Goal: Answer question/provide support

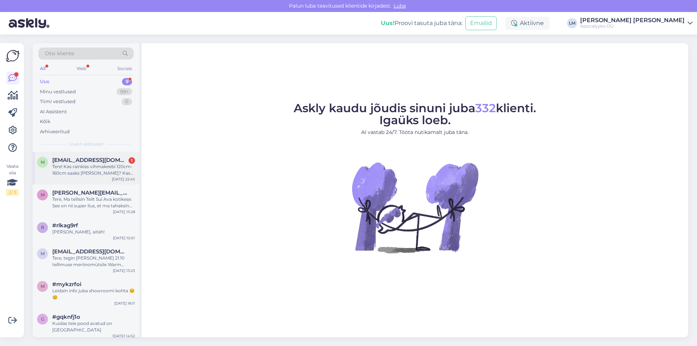
click at [80, 176] on div "Tere! Kas rainkiss vihmakeebi 120cm-160cm saaks [PERSON_NAME]? Kas võiks sobida…" at bounding box center [93, 169] width 83 height 13
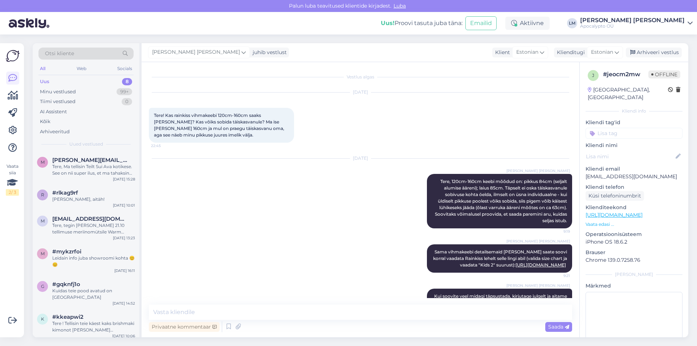
scroll to position [27, 0]
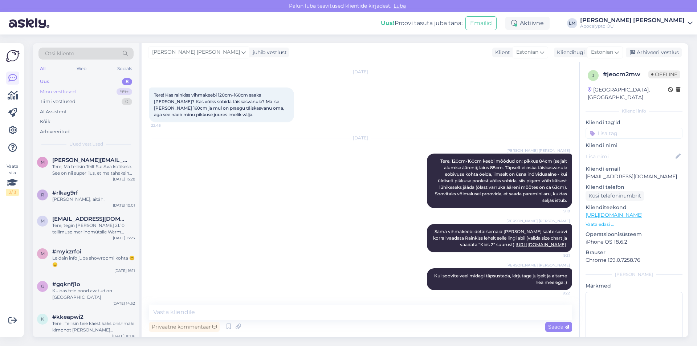
click at [66, 87] on div "Minu vestlused 99+" at bounding box center [85, 92] width 95 height 10
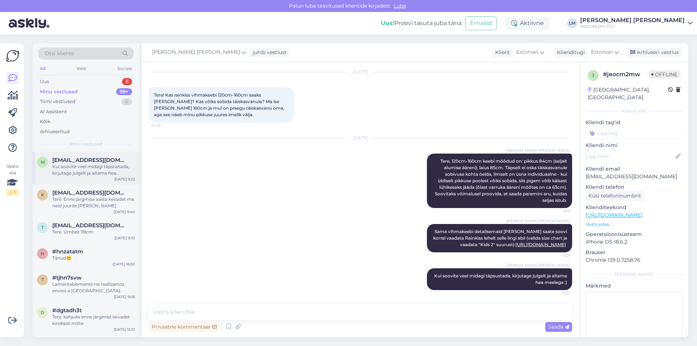
click at [69, 176] on div "Kui soovite veel midagi täpsustada, kirjutage julgelt ja aitame hea meelega :)" at bounding box center [93, 169] width 83 height 13
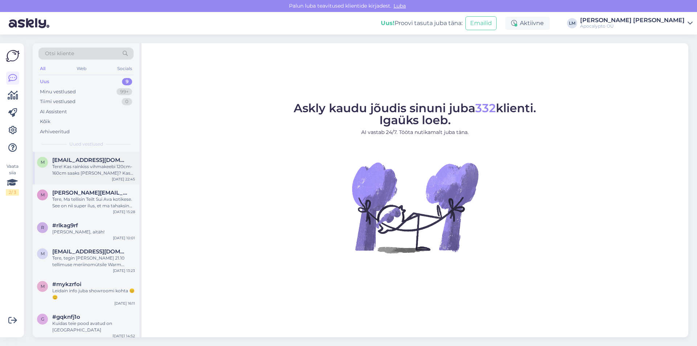
click at [99, 174] on div "Tere! Kas rainkiss vihmakeebi 120cm-160cm saaks [PERSON_NAME]? Kas võiks sobida…" at bounding box center [93, 169] width 83 height 13
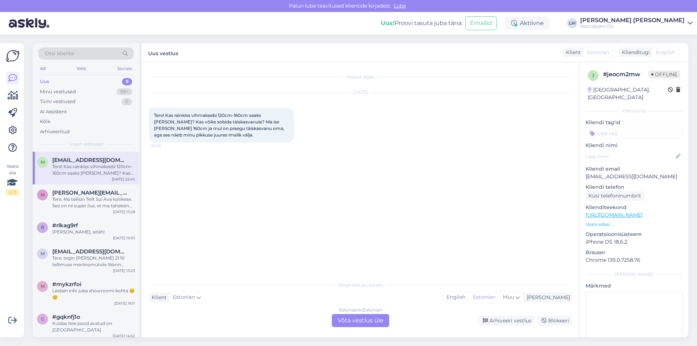
click at [359, 321] on div "Estonian to Estonian Võta vestlus üle" at bounding box center [360, 320] width 57 height 13
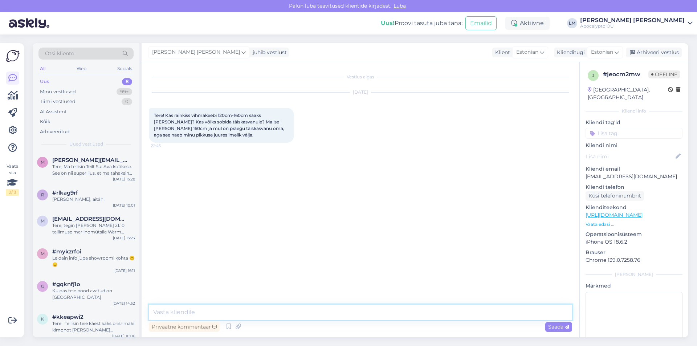
click at [223, 309] on textarea at bounding box center [360, 312] width 423 height 15
click at [216, 315] on textarea "Tere, 120cm-160cm mõõdus keebi" at bounding box center [360, 312] width 423 height 15
click at [245, 309] on textarea "Tere, 120cm-160cm keebi" at bounding box center [360, 312] width 423 height 15
click at [447, 311] on textarea "Tere, 120cm-160cm keebi mõõdud on: pikkus 84cm (seljalt alumise ääreni); laius …" at bounding box center [360, 312] width 423 height 15
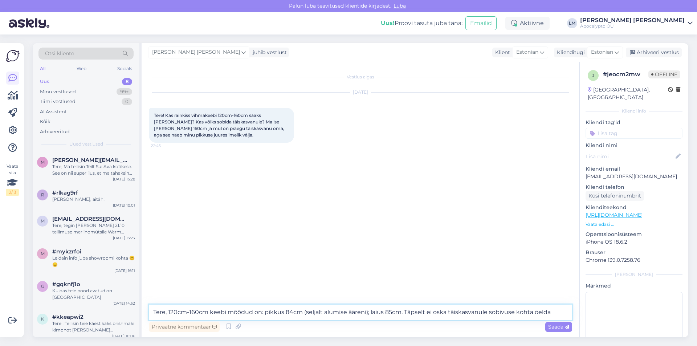
click at [552, 312] on textarea "Tere, 120cm-160cm keebi mõõdud on: pikkus 84cm (seljalt alumise ääreni); laius …" at bounding box center [360, 312] width 423 height 15
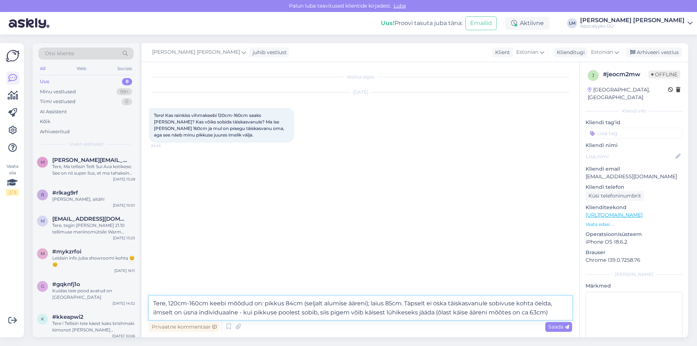
click at [460, 315] on textarea "Tere, 120cm-160cm keebi mõõdud on: pikkus 84cm (seljalt alumise ääreni); laius …" at bounding box center [360, 308] width 423 height 24
click at [253, 312] on textarea "Tere, 120cm-160cm keebi mõõdud on: pikkus 84cm (seljalt alumise ääreni); laius …" at bounding box center [360, 308] width 423 height 24
click at [302, 311] on textarea "Tere, 120cm-160cm keebi mõõdud on: pikkus 84cm (seljalt alumise ääreni); laius …" at bounding box center [360, 308] width 423 height 24
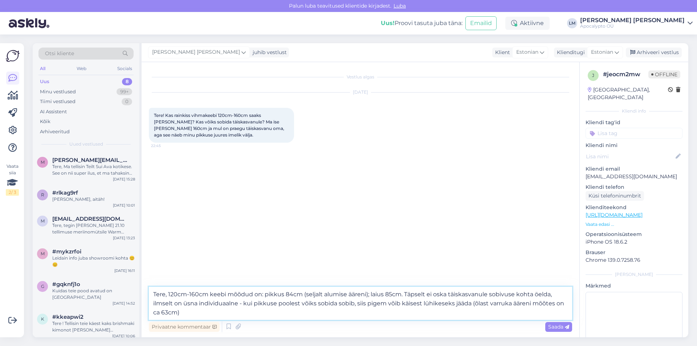
click at [347, 303] on textarea "Tere, 120cm-160cm keebi mõõdud on: pikkus 84cm (seljalt alumise ääreni); laius …" at bounding box center [360, 303] width 423 height 33
click at [382, 304] on textarea "Tere, 120cm-160cm keebi mõõdud on: pikkus 84cm (seljalt alumise ääreni); laius …" at bounding box center [360, 303] width 423 height 33
click at [199, 316] on textarea "Tere, 120cm-160cm keebi mõõdud on: pikkus 84cm (seljalt alumise ääreni); laius …" at bounding box center [360, 303] width 423 height 33
click at [252, 303] on textarea "Tere, 120cm-160cm keebi mõõdud on: pikkus 84cm (seljalt alumise ääreni); laius …" at bounding box center [360, 303] width 423 height 33
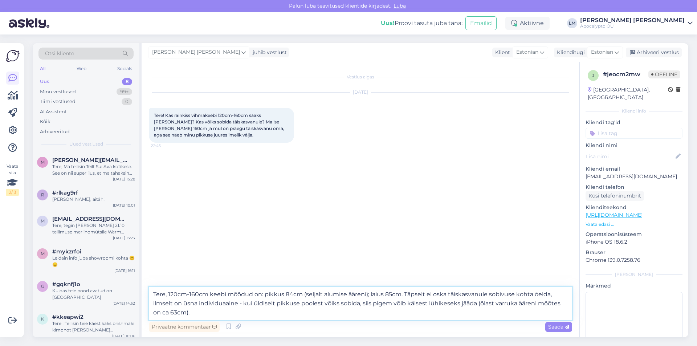
click at [362, 306] on textarea "Tere, 120cm-160cm keebi mõõdud on: pikkus 84cm (seljalt alumise ääreni); laius …" at bounding box center [360, 303] width 423 height 33
click at [391, 308] on textarea "Tere, 120cm-160cm keebi mõõdud on: pikkus 84cm (seljalt alumise ääreni); laius …" at bounding box center [360, 303] width 423 height 33
click at [427, 300] on textarea "Tere, 120cm-160cm keebi mõõdud on: pikkus 84cm (seljalt alumise ääreni); laius …" at bounding box center [360, 303] width 423 height 33
click at [465, 306] on textarea "Tere, 120cm-160cm keebi mõõdud on: pikkus 84cm (seljalt alumise ääreni); laius …" at bounding box center [360, 303] width 423 height 33
click at [196, 311] on textarea "Tere, 120cm-160cm keebi mõõdud on: pikkus 84cm (seljalt alumise ääreni); laius …" at bounding box center [360, 303] width 423 height 33
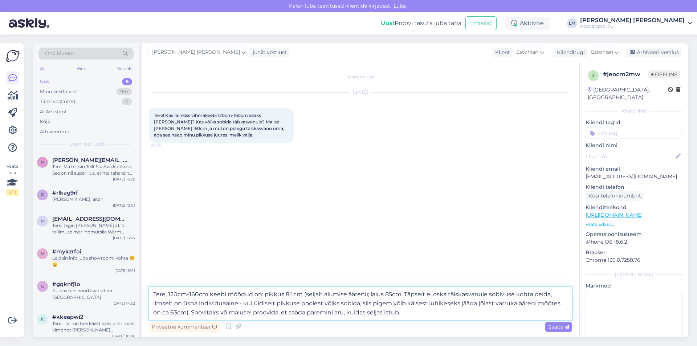
type textarea "Tere, 120cm-160cm keebi mõõdud on: pikkus 84cm (seljalt alumise ääreni); laius …"
click at [555, 327] on span "Saada" at bounding box center [558, 326] width 21 height 7
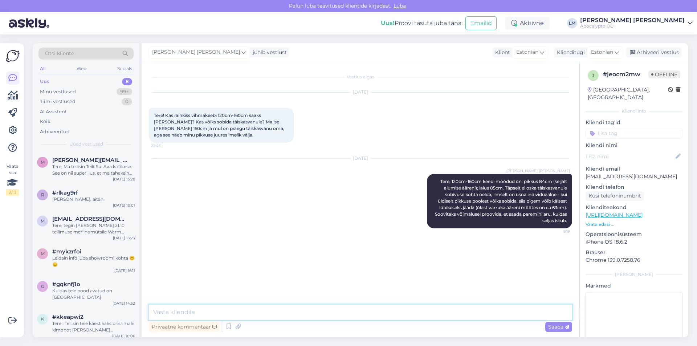
drag, startPoint x: 186, startPoint y: 312, endPoint x: 210, endPoint y: 312, distance: 24.0
click at [210, 312] on textarea at bounding box center [360, 312] width 423 height 15
click at [208, 313] on textarea "Sama vihmakeebi detailsemalt" at bounding box center [360, 312] width 423 height 15
click at [330, 314] on textarea "Sama vihmakeebi mõõte saate soovi korral detailsemalt" at bounding box center [360, 312] width 423 height 15
click at [206, 314] on textarea "Sama vihmakeebi mõõte saate soovi korral detailsemalt n" at bounding box center [360, 312] width 423 height 15
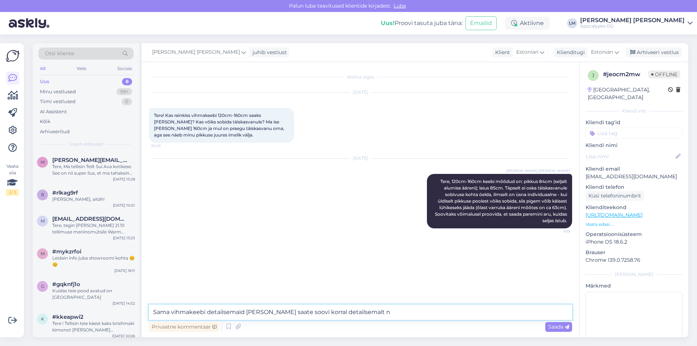
drag, startPoint x: 317, startPoint y: 310, endPoint x: 380, endPoint y: 315, distance: 63.3
click at [380, 315] on textarea "Sama vihmakeebi detailsemaid mõõte saate soovi korral detailsemalt n" at bounding box center [360, 312] width 423 height 15
paste textarea
paste textarea "[URL][DOMAIN_NAME]"
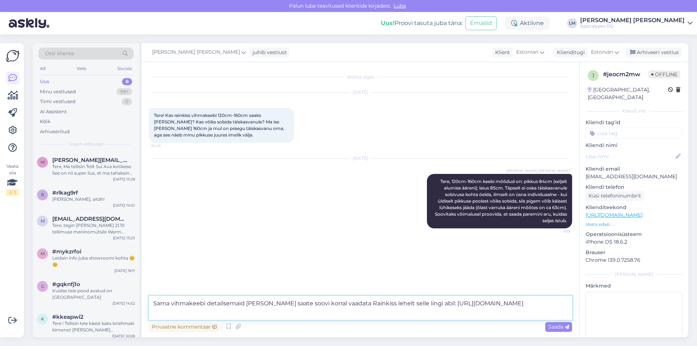
click at [424, 304] on textarea "Sama vihmakeebi detailsemaid mõõte saate soovi korral vaadata Rainkiss lehelt s…" at bounding box center [360, 308] width 423 height 24
click at [482, 303] on textarea "Sama vihmakeebi detailsemaid mõõte saate soovi korral vaadata Rainkiss lehelt s…" at bounding box center [360, 308] width 423 height 24
click at [529, 303] on textarea "Sama vihmakeebi detailsemaid mõõte saate soovi korral vaadata Rainkiss lehelt s…" at bounding box center [360, 308] width 423 height 24
type textarea "Sama vihmakeebi detailsemaid mõõte saate soovi korral vaadata Rainkiss lehelt s…"
click at [555, 328] on span "Saada" at bounding box center [558, 326] width 21 height 7
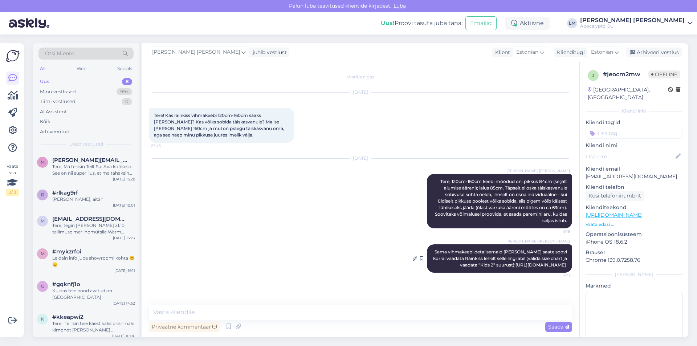
click at [516, 267] on link "[URL][DOMAIN_NAME]" at bounding box center [541, 264] width 50 height 5
click at [209, 315] on textarea at bounding box center [360, 312] width 423 height 15
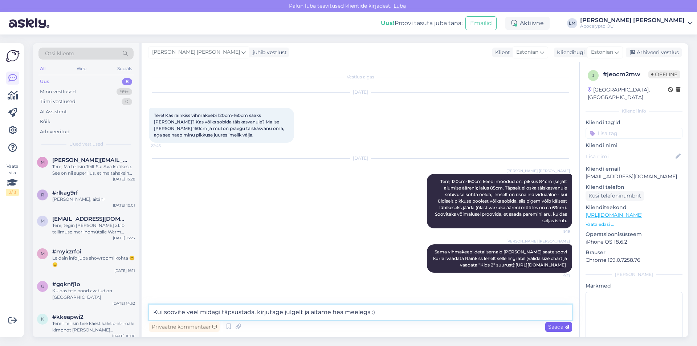
type textarea "Kui soovite veel midagi täpsustada, kirjutage julgelt ja aitame hea meelega :)"
click at [549, 326] on span "Saada" at bounding box center [558, 326] width 21 height 7
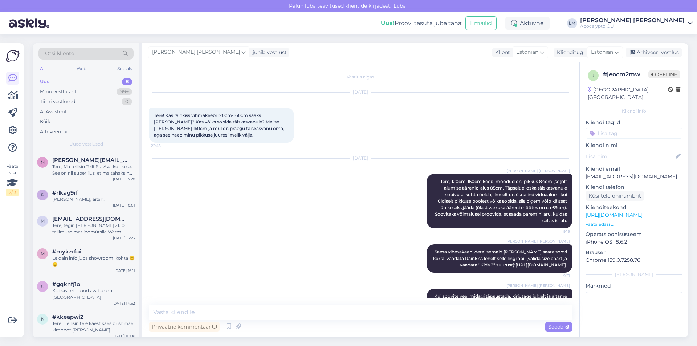
scroll to position [27, 0]
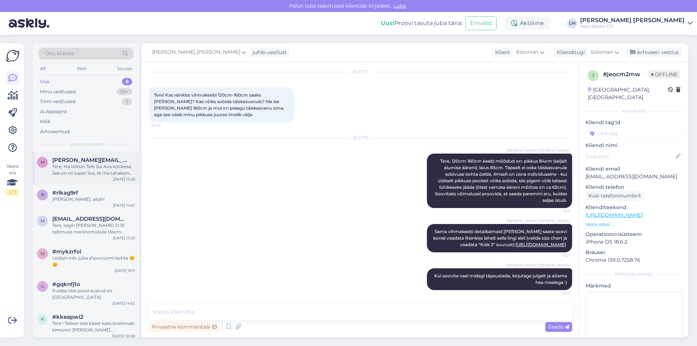
click at [102, 164] on div "Tere, Ma tellisin Teilt Sui Ava kotikese. See on nii super ilus, et ma tahaksin…" at bounding box center [93, 169] width 83 height 13
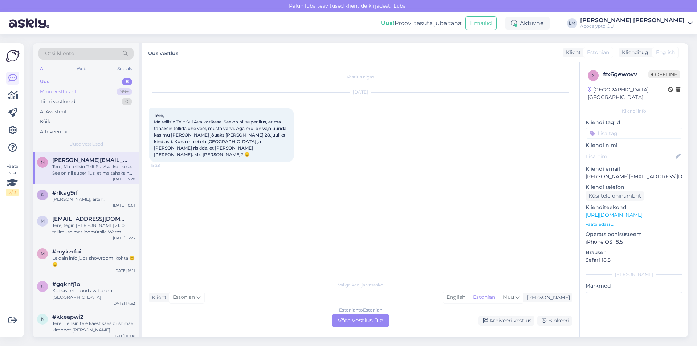
click at [88, 90] on div "Minu vestlused 99+" at bounding box center [85, 92] width 95 height 10
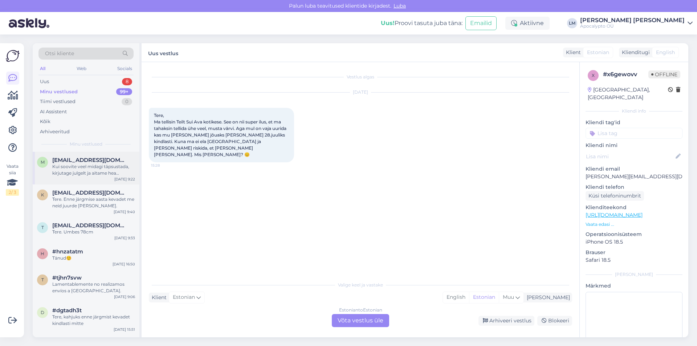
click at [99, 174] on div "Kui soovite veel midagi täpsustada, kirjutage julgelt ja aitame hea meelega :)" at bounding box center [93, 169] width 83 height 13
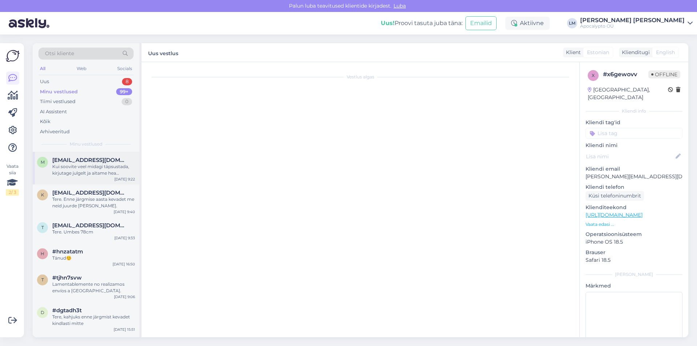
scroll to position [27, 0]
